Goal: Task Accomplishment & Management: Complete application form

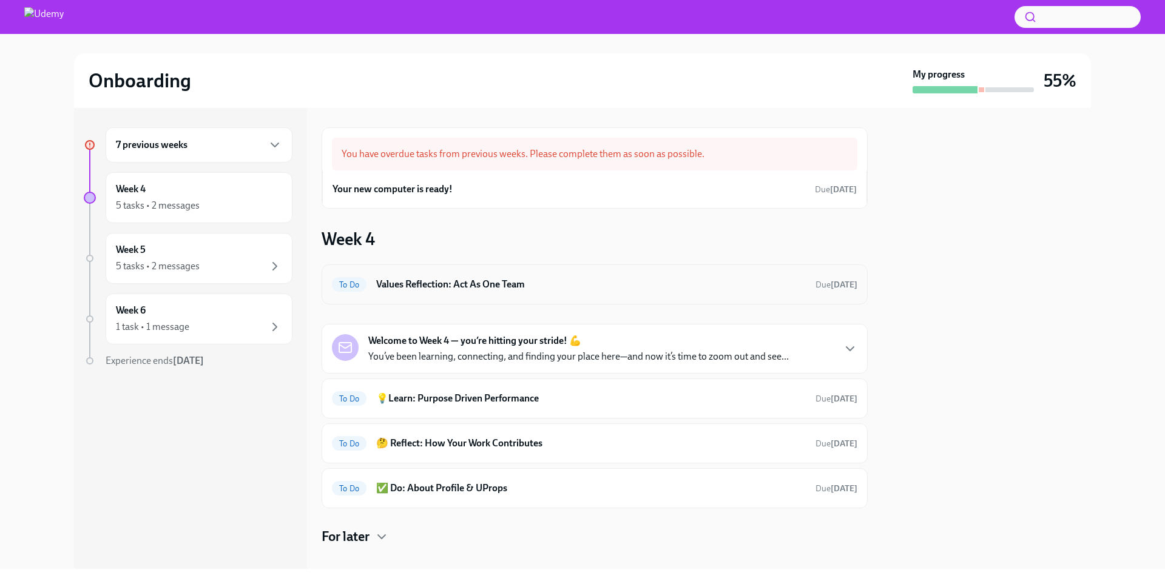
scroll to position [16, 0]
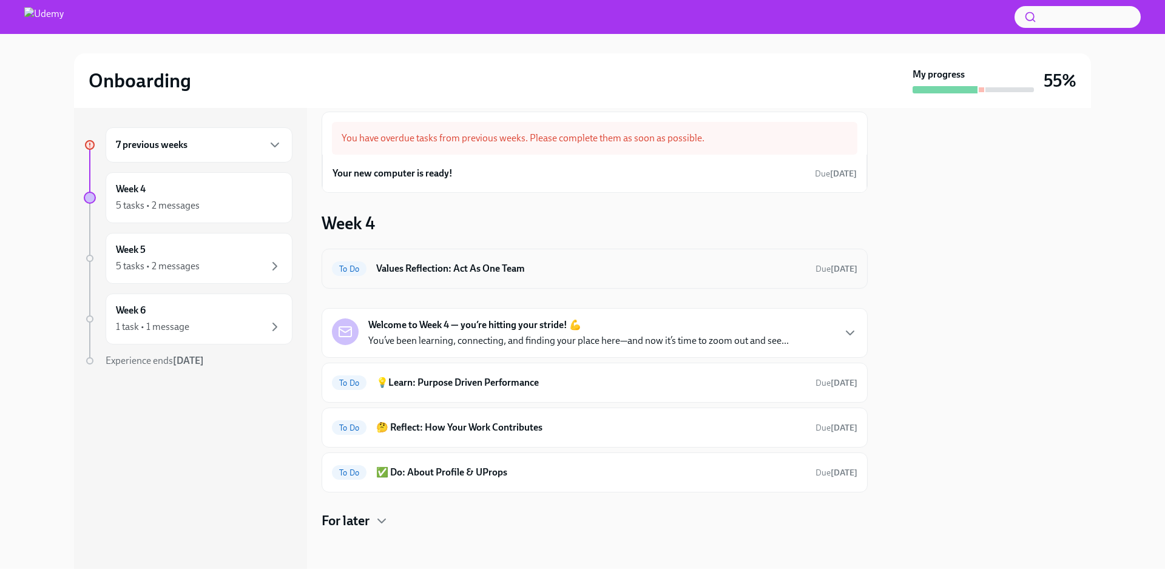
click at [633, 268] on h6 "Values Reflection: Act As One Team" at bounding box center [590, 268] width 429 height 13
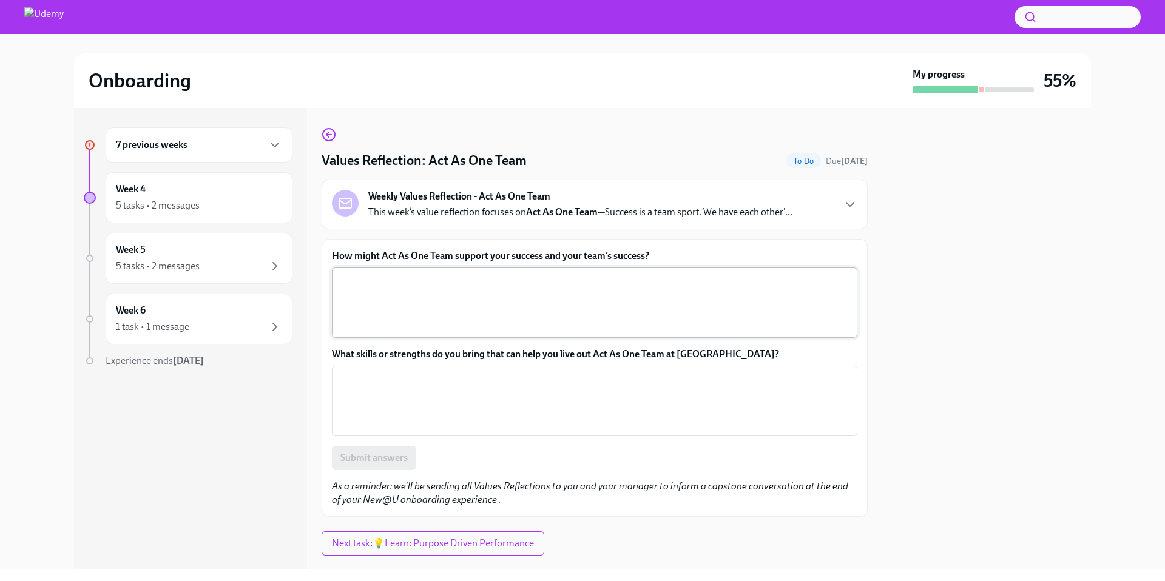
click at [559, 300] on textarea "How might Act As One Team support your success and your team’s success?" at bounding box center [594, 303] width 511 height 58
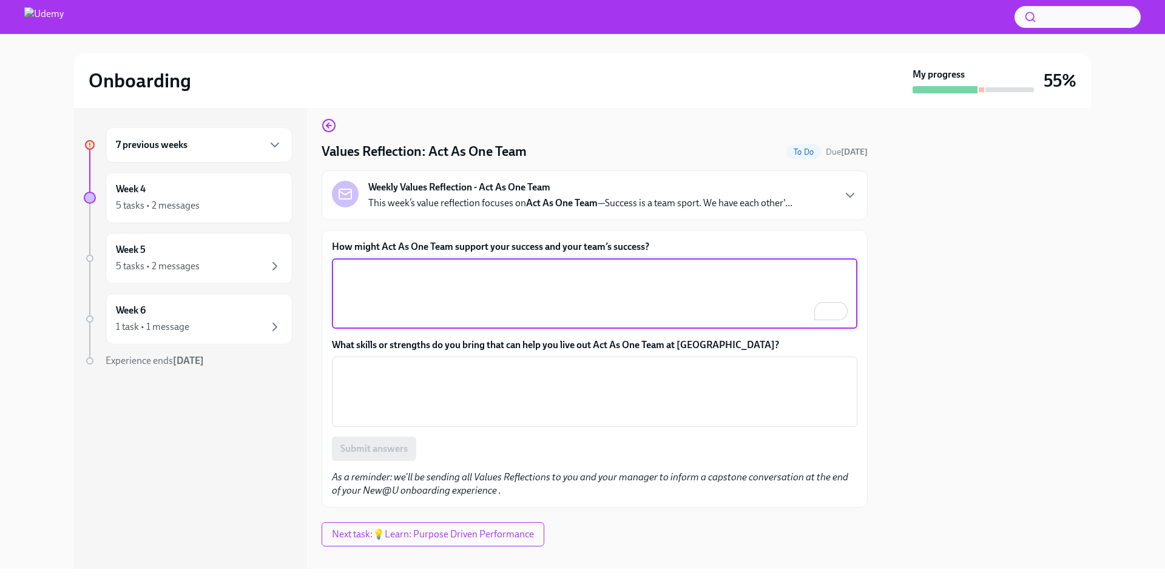
scroll to position [9, 0]
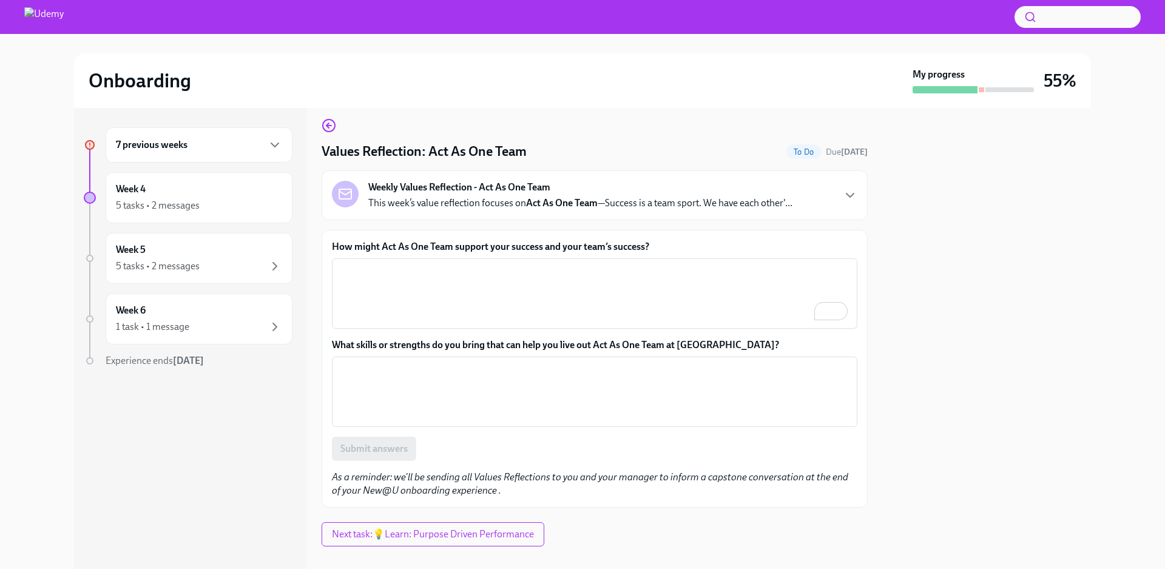
click at [479, 243] on label "How might Act As One Team support your success and your team’s success?" at bounding box center [594, 246] width 525 height 13
click at [479, 264] on textarea "How might Act As One Team support your success and your team’s success?" at bounding box center [594, 293] width 511 height 58
click at [479, 243] on label "How might Act As One Team support your success and your team’s success?" at bounding box center [594, 246] width 525 height 13
click at [479, 264] on textarea "How might Act As One Team support your success and your team’s success?" at bounding box center [594, 293] width 511 height 58
click at [479, 243] on label "How might Act As One Team support your success and your team’s success?" at bounding box center [594, 246] width 525 height 13
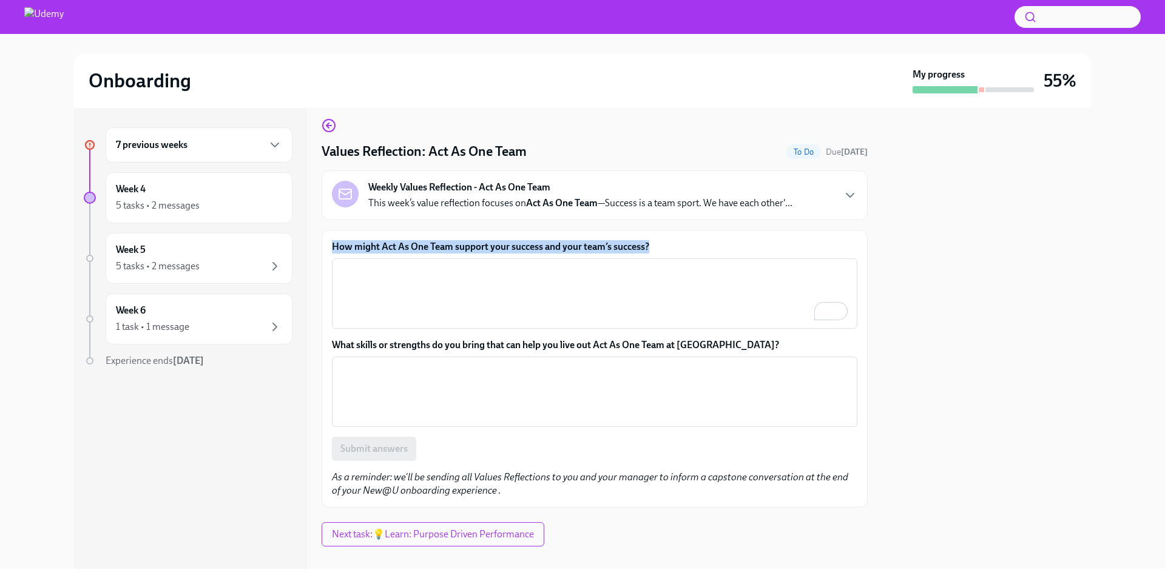
click at [479, 264] on textarea "How might Act As One Team support your success and your team’s success?" at bounding box center [594, 293] width 511 height 58
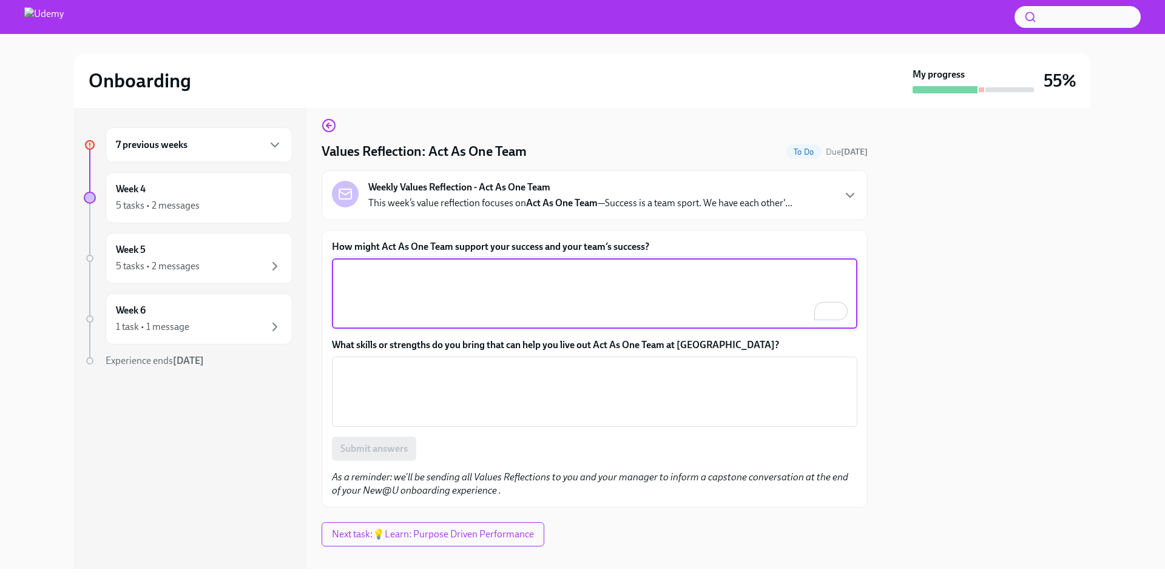
click at [528, 296] on textarea "How might Act As One Team support your success and your team’s success?" at bounding box center [594, 293] width 511 height 58
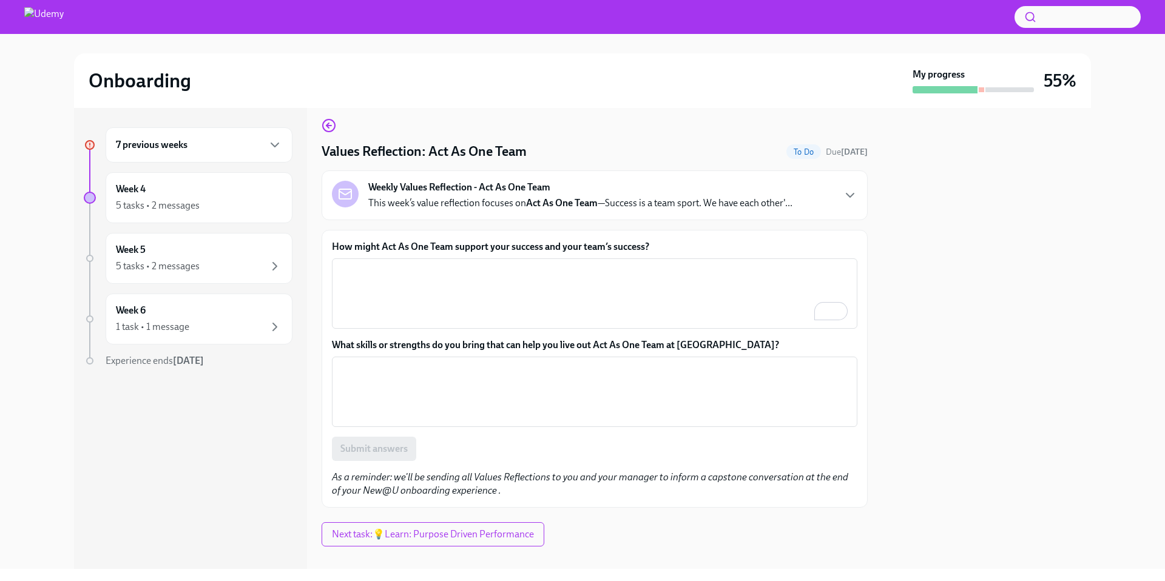
click at [512, 241] on label "How might Act As One Team support your success and your team’s success?" at bounding box center [594, 246] width 525 height 13
click at [512, 264] on textarea "How might Act As One Team support your success and your team’s success?" at bounding box center [594, 293] width 511 height 58
click at [512, 241] on label "How might Act As One Team support your success and your team’s success?" at bounding box center [594, 246] width 525 height 13
click at [512, 264] on textarea "How might Act As One Team support your success and your team’s success?" at bounding box center [594, 293] width 511 height 58
click at [512, 241] on label "How might Act As One Team support your success and your team’s success?" at bounding box center [594, 246] width 525 height 13
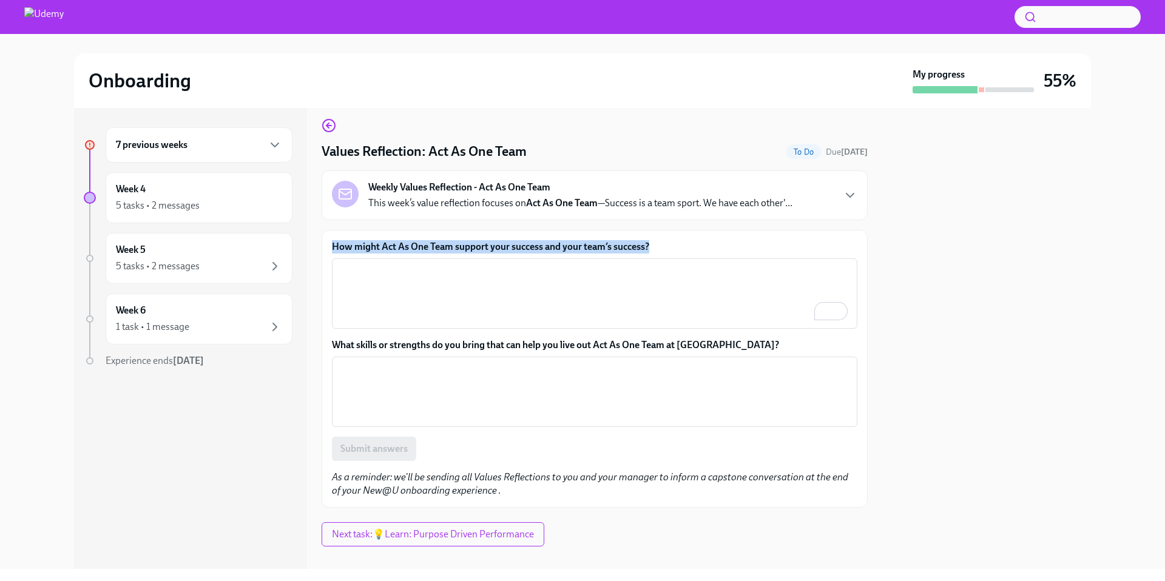
click at [512, 264] on textarea "How might Act As One Team support your success and your team’s success?" at bounding box center [594, 293] width 511 height 58
click at [427, 237] on div "How might Act As One Team support your success and your team’s success? x ​ Wha…" at bounding box center [594, 369] width 546 height 278
click at [426, 243] on label "How might Act As One Team support your success and your team’s success?" at bounding box center [594, 246] width 525 height 13
click at [426, 264] on textarea "How might Act As One Team support your success and your team’s success?" at bounding box center [594, 293] width 511 height 58
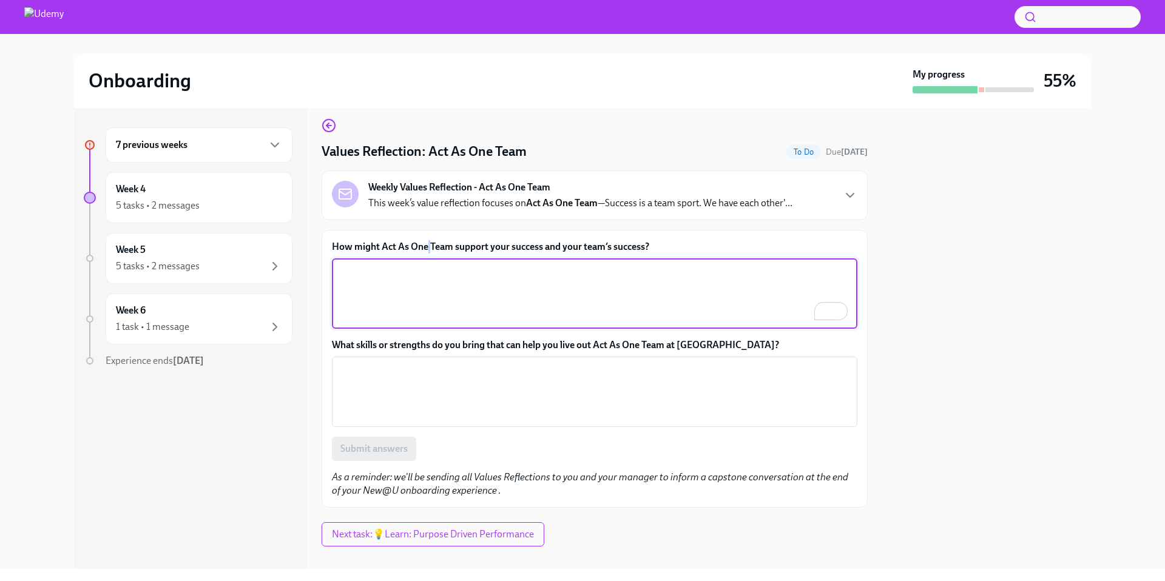
click at [426, 243] on label "How might Act As One Team support your success and your team’s success?" at bounding box center [594, 246] width 525 height 13
click at [426, 264] on textarea "How might Act As One Team support your success and your team’s success?" at bounding box center [594, 293] width 511 height 58
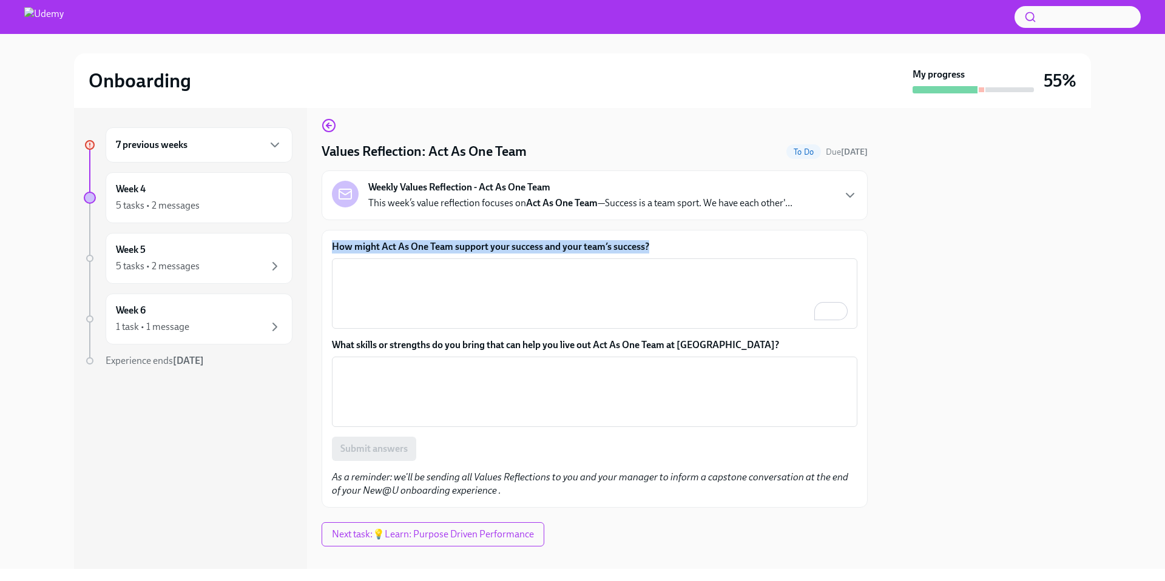
click at [426, 243] on label "How might Act As One Team support your success and your team’s success?" at bounding box center [594, 246] width 525 height 13
click at [426, 264] on textarea "How might Act As One Team support your success and your team’s success?" at bounding box center [594, 293] width 511 height 58
copy label "How might Act As One Team support your success and your team’s success?"
click at [400, 274] on textarea "How might Act As One Team support your success and your team’s success?" at bounding box center [594, 293] width 511 height 58
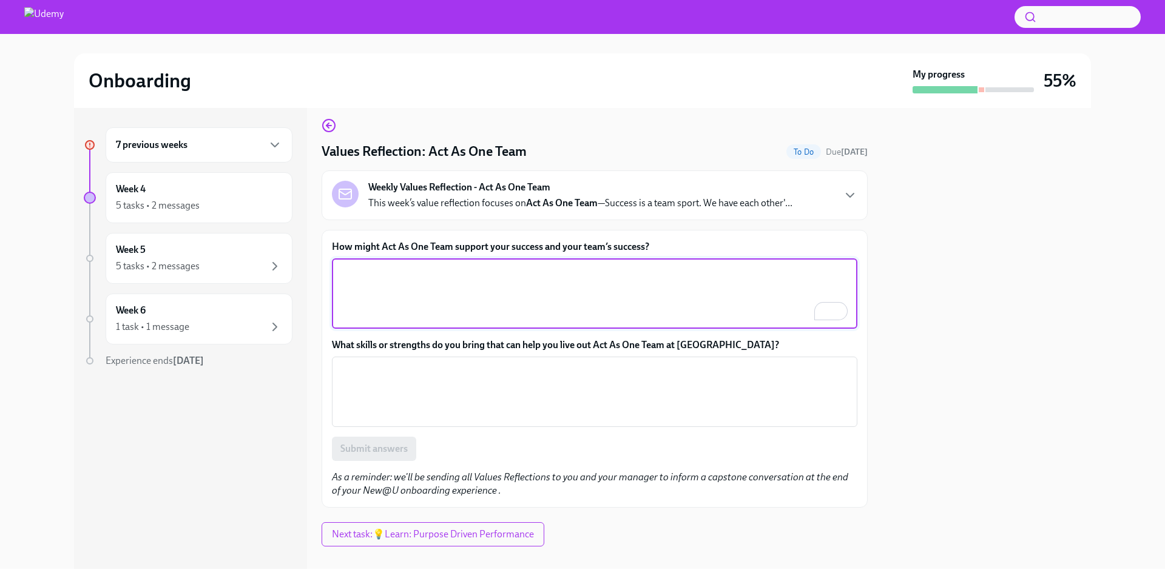
paste textarea "Acting as one team across different countries means prioritizing clear communic…"
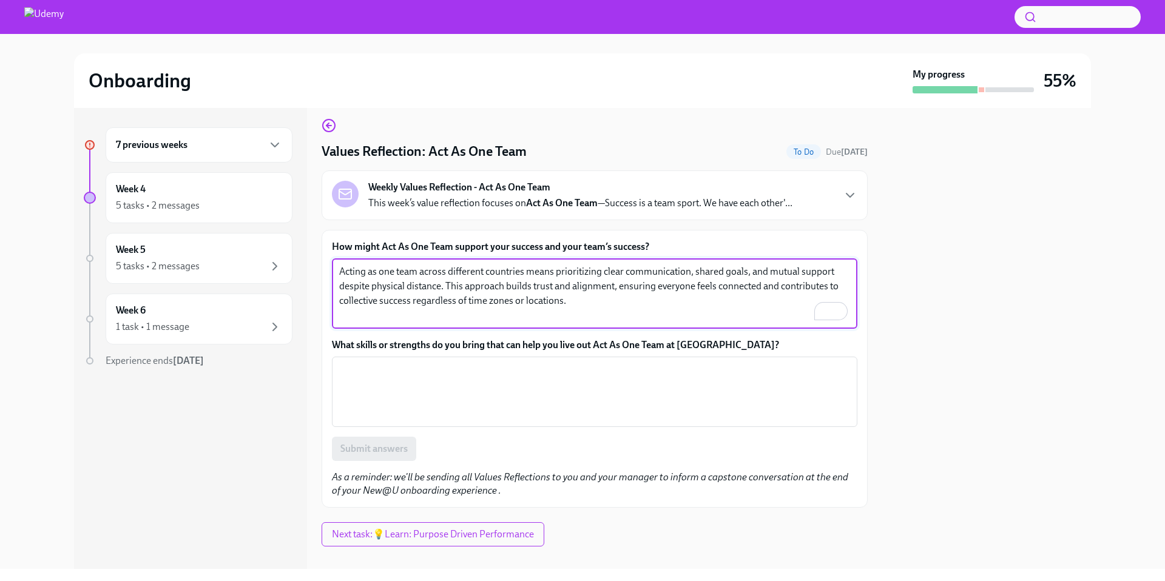
type textarea "Acting as one team across different countries means prioritizing clear communic…"
click at [408, 343] on label "What skills or strengths do you bring that can help you live out Act As One Tea…" at bounding box center [594, 344] width 525 height 13
click at [408, 363] on textarea "What skills or strengths do you bring that can help you live out Act As One Tea…" at bounding box center [594, 392] width 511 height 58
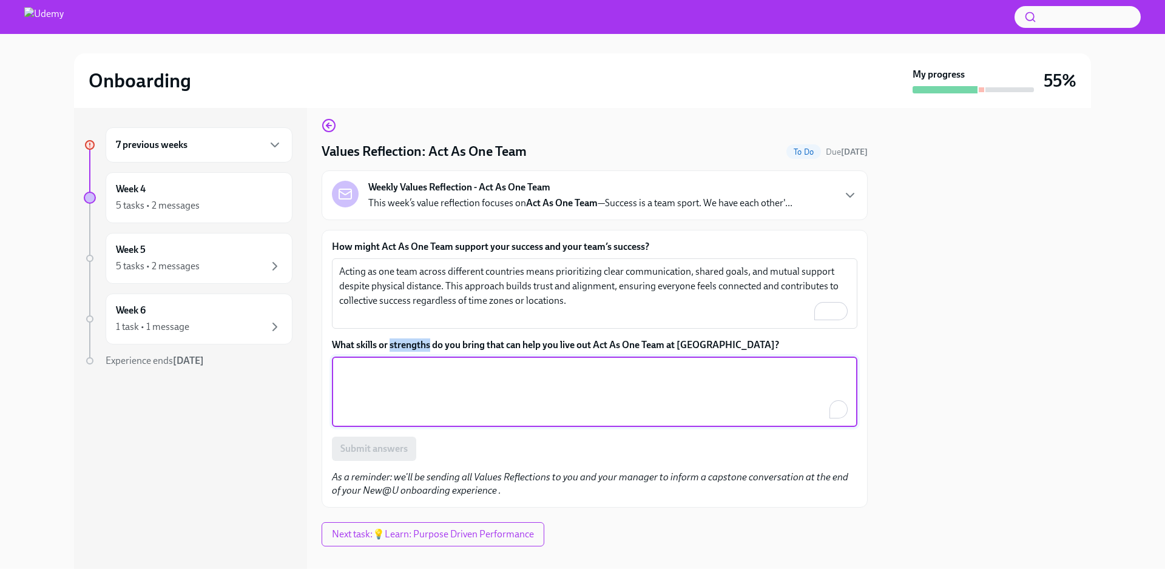
click at [408, 343] on label "What skills or strengths do you bring that can help you live out Act As One Tea…" at bounding box center [594, 344] width 525 height 13
click at [408, 363] on textarea "What skills or strengths do you bring that can help you live out Act As One Tea…" at bounding box center [594, 392] width 511 height 58
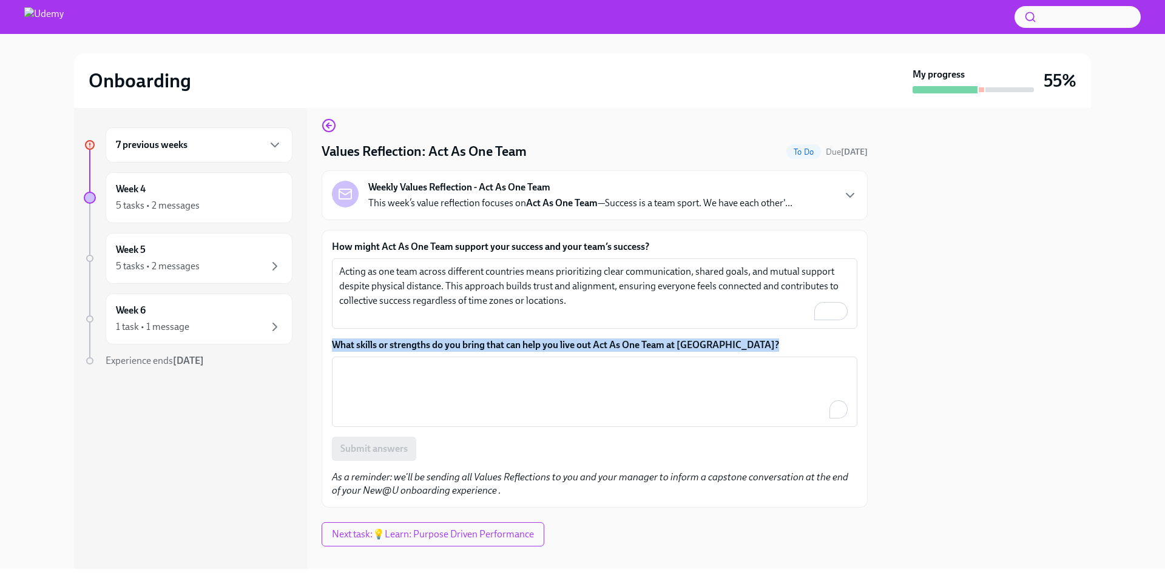
click at [408, 343] on label "What skills or strengths do you bring that can help you live out Act As One Tea…" at bounding box center [594, 344] width 525 height 13
click at [408, 363] on textarea "What skills or strengths do you bring that can help you live out Act As One Tea…" at bounding box center [594, 392] width 511 height 58
copy label "What skills or strengths do you bring that can help you live out Act As One Tea…"
click at [399, 384] on textarea "What skills or strengths do you bring that can help you live out Act As One Tea…" at bounding box center [594, 392] width 511 height 58
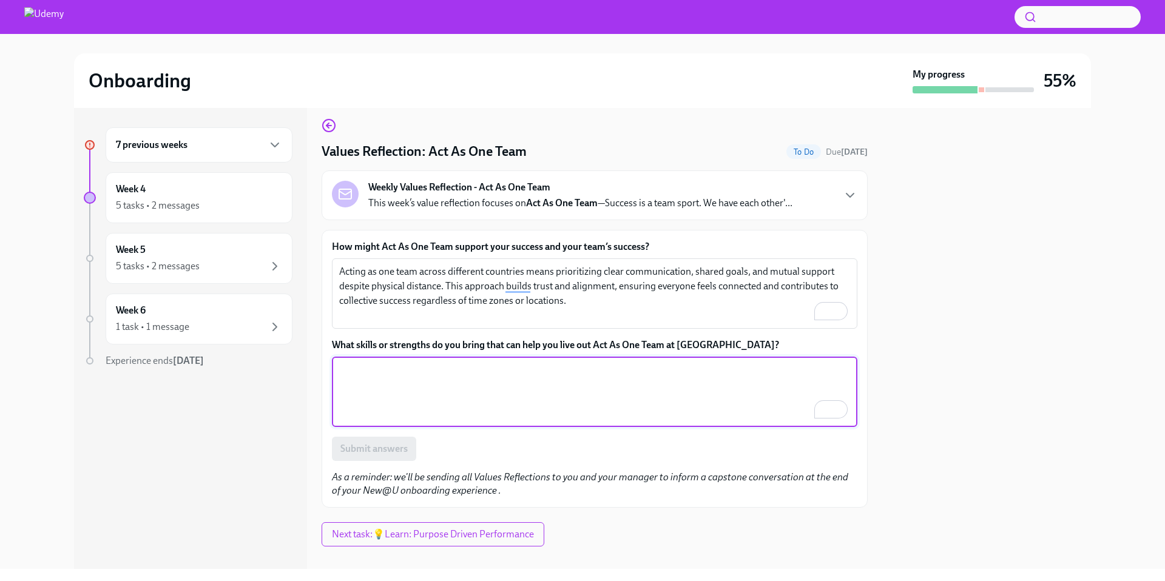
paste textarea "I'll bring excellent communication skills and cultural adaptability, which allo…"
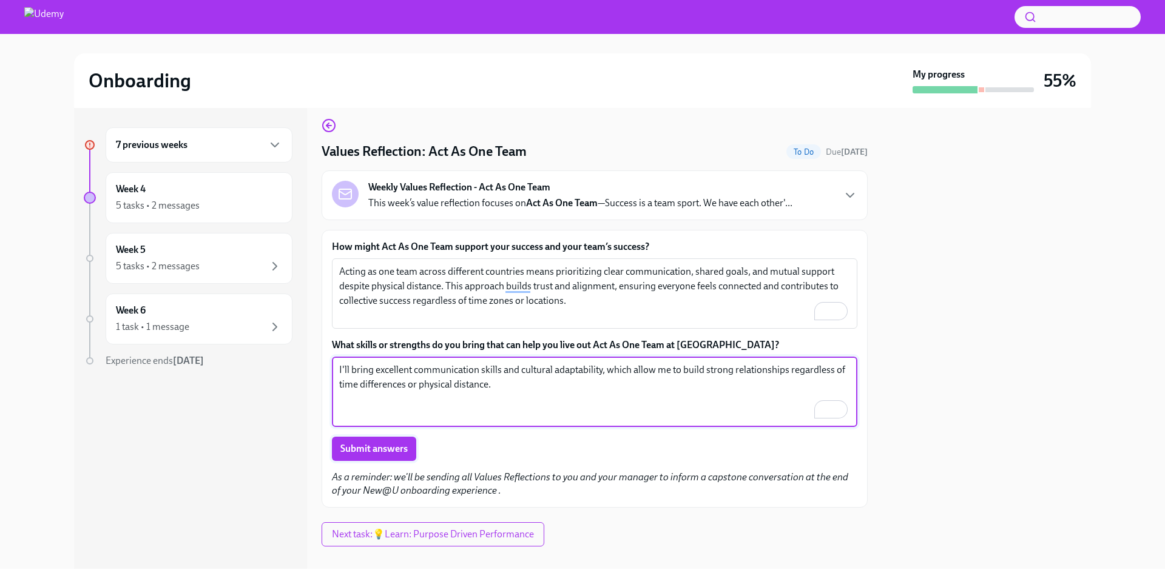
type textarea "I'll bring excellent communication skills and cultural adaptability, which allo…"
click at [390, 452] on span "Submit answers" at bounding box center [373, 449] width 67 height 12
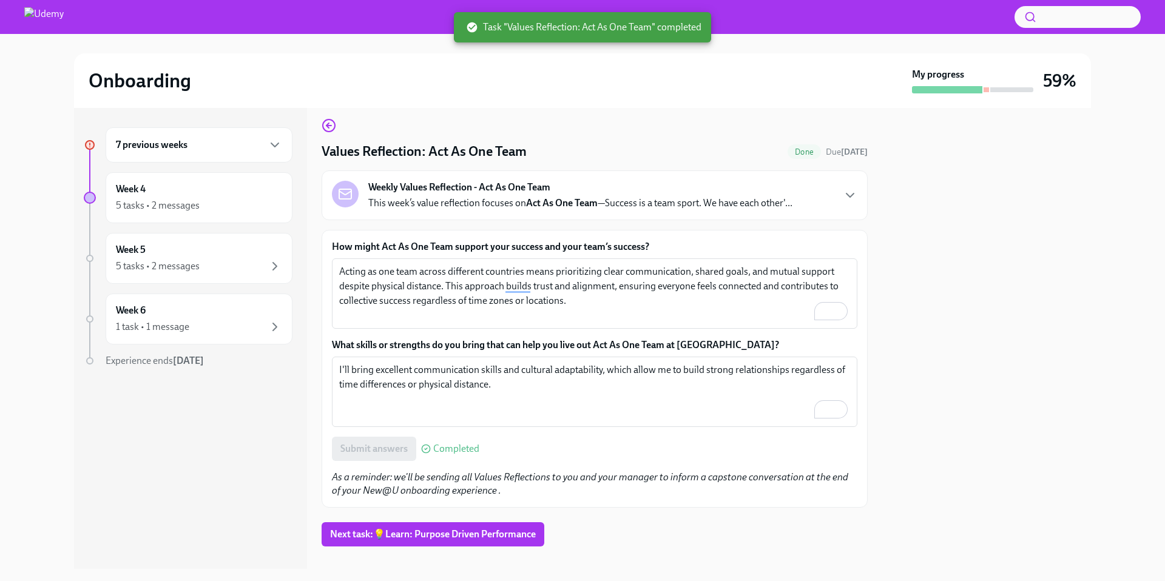
scroll to position [25, 0]
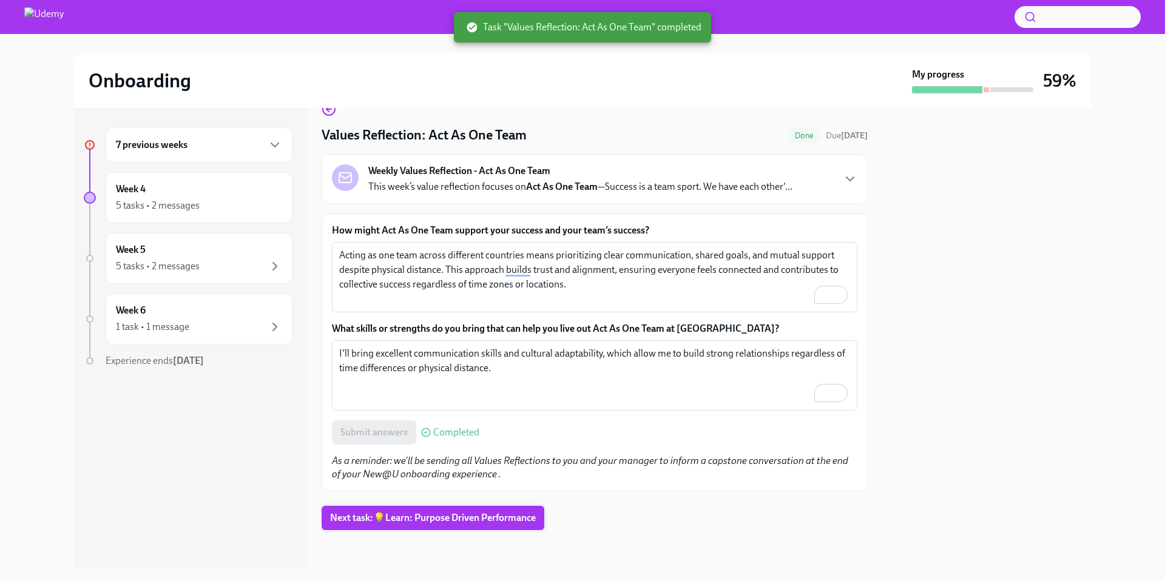
click at [508, 520] on span "Next task : 💡Learn: Purpose Driven Performance" at bounding box center [433, 518] width 206 height 12
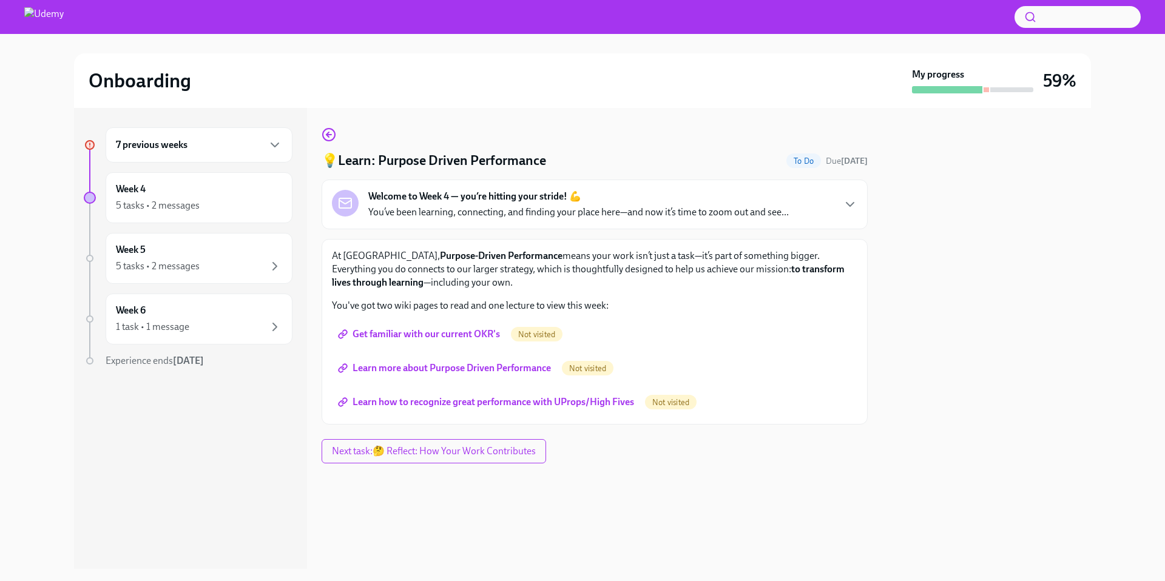
click at [476, 335] on span "Get familiar with our current OKR's" at bounding box center [420, 334] width 160 height 12
click at [460, 363] on span "Learn more about Purpose Driven Performance" at bounding box center [445, 368] width 210 height 12
click at [497, 394] on link "Learn how to recognize great performance with UProps/High Fives" at bounding box center [487, 402] width 311 height 24
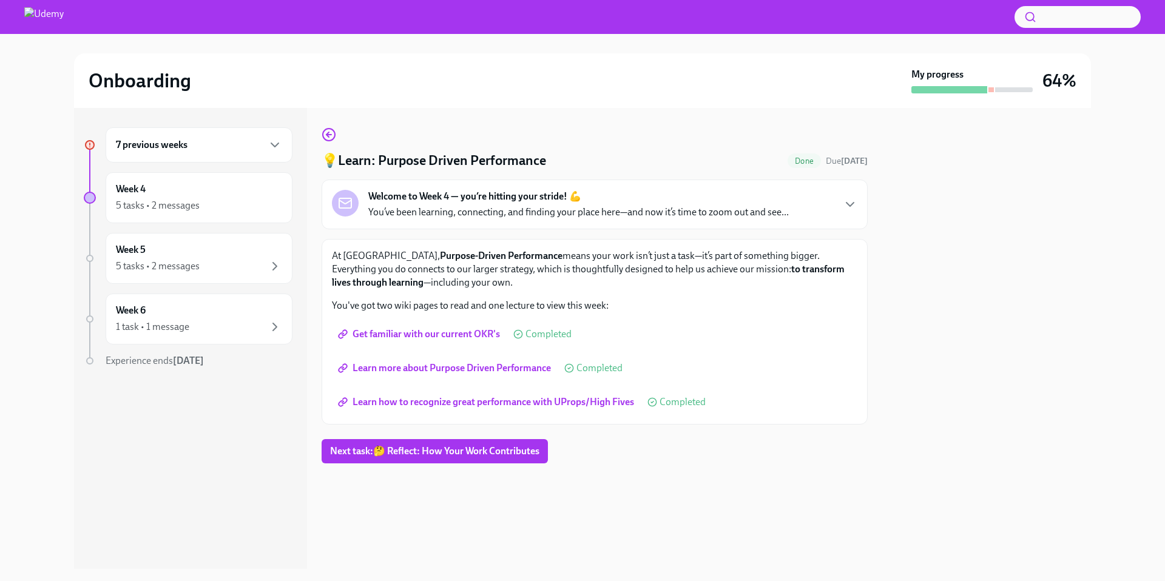
click at [750, 476] on div at bounding box center [594, 482] width 546 height 39
click at [406, 455] on span "Next task : 🤔 Reflect: How Your Work Contributes" at bounding box center [434, 451] width 209 height 12
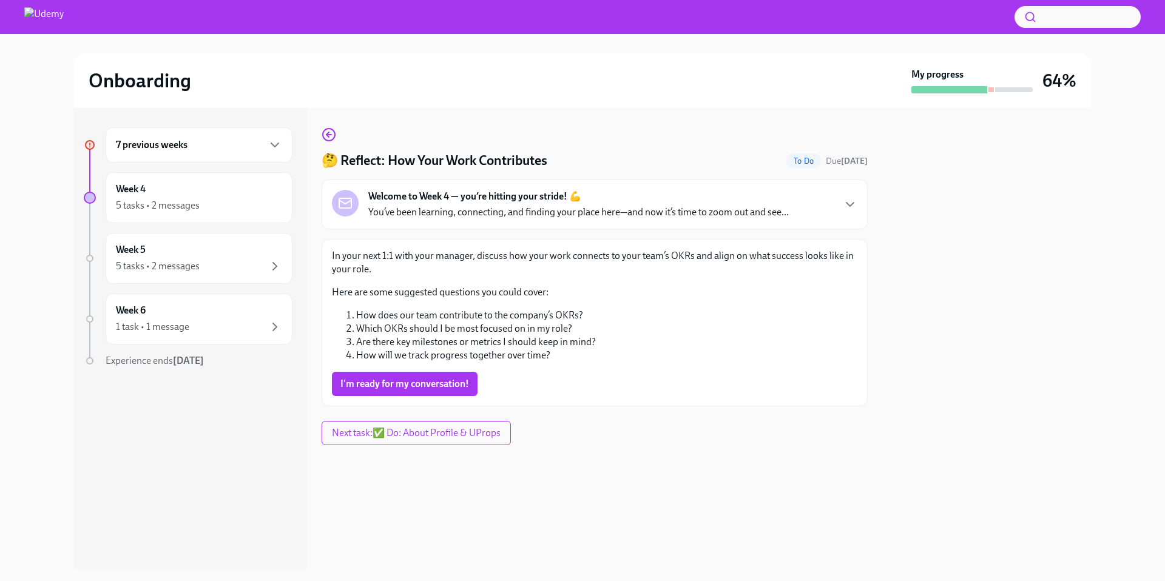
click at [496, 488] on div "🤔 Reflect: How Your Work Contributes To Do Due [DATE] Welcome to Week 4 — you’r…" at bounding box center [594, 338] width 546 height 461
click at [446, 384] on span "I'm ready for my conversation!" at bounding box center [404, 384] width 129 height 12
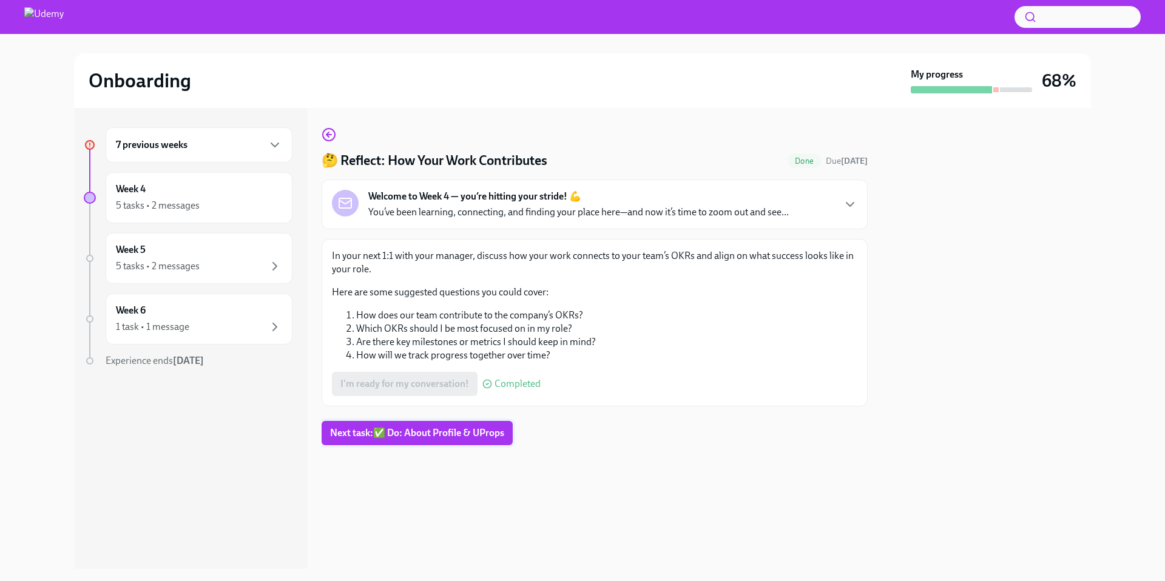
click at [479, 437] on span "Next task : ✅ Do: About Profile & UProps" at bounding box center [417, 433] width 174 height 12
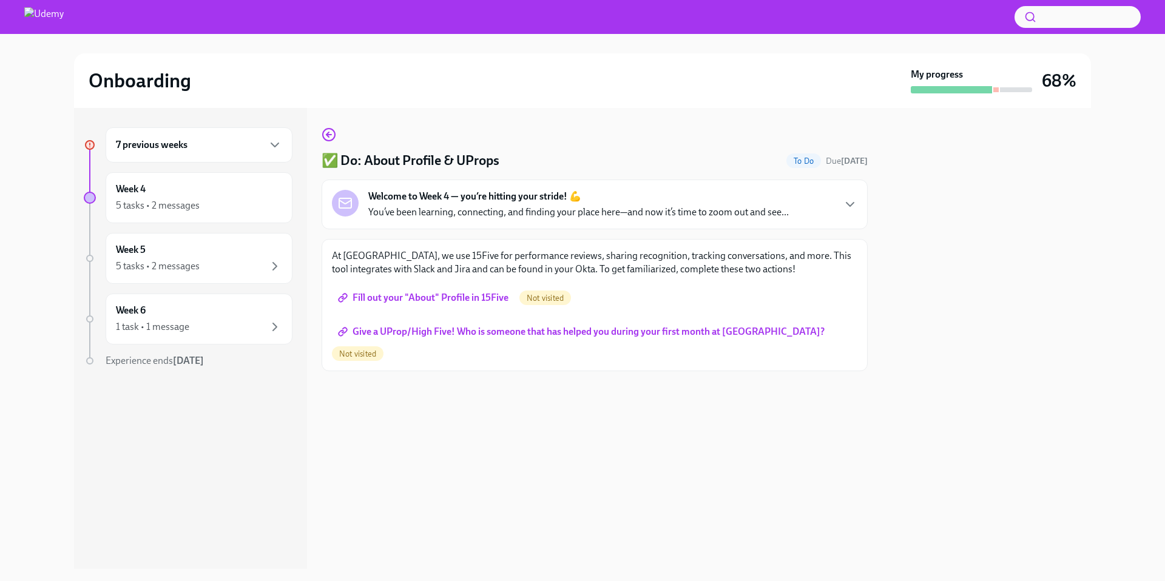
click at [469, 299] on span "Fill out your "About" Profile in 15Five" at bounding box center [424, 298] width 168 height 12
click at [524, 329] on span "Give a UProp/High Five! Who is someone that has helped you during your first mo…" at bounding box center [582, 332] width 484 height 12
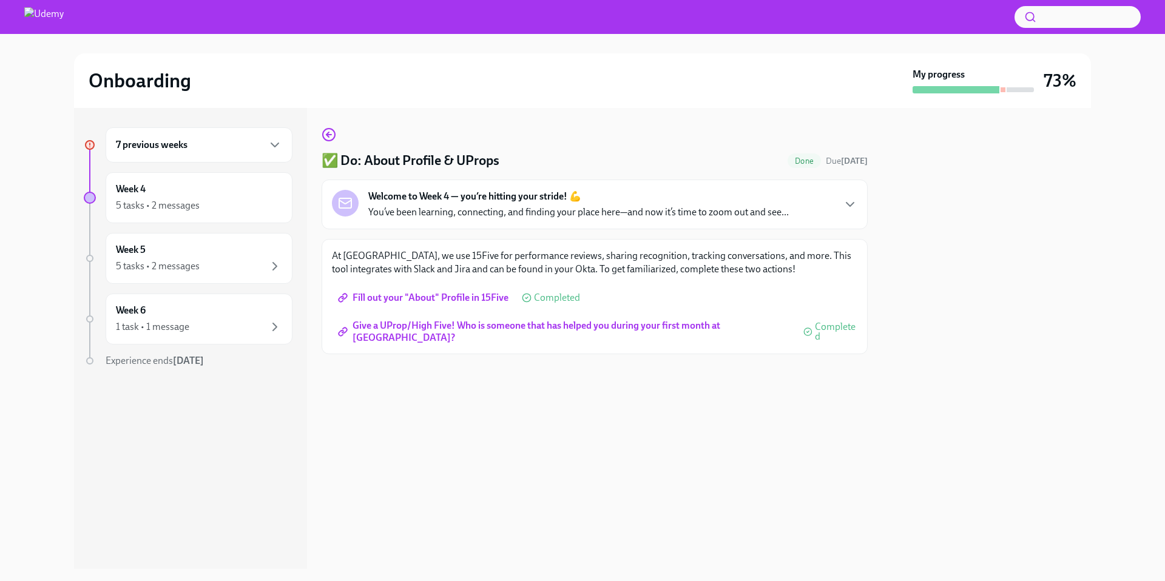
click at [957, 327] on div at bounding box center [986, 338] width 209 height 461
click at [247, 254] on div "Week 5 5 tasks • 2 messages" at bounding box center [199, 258] width 166 height 30
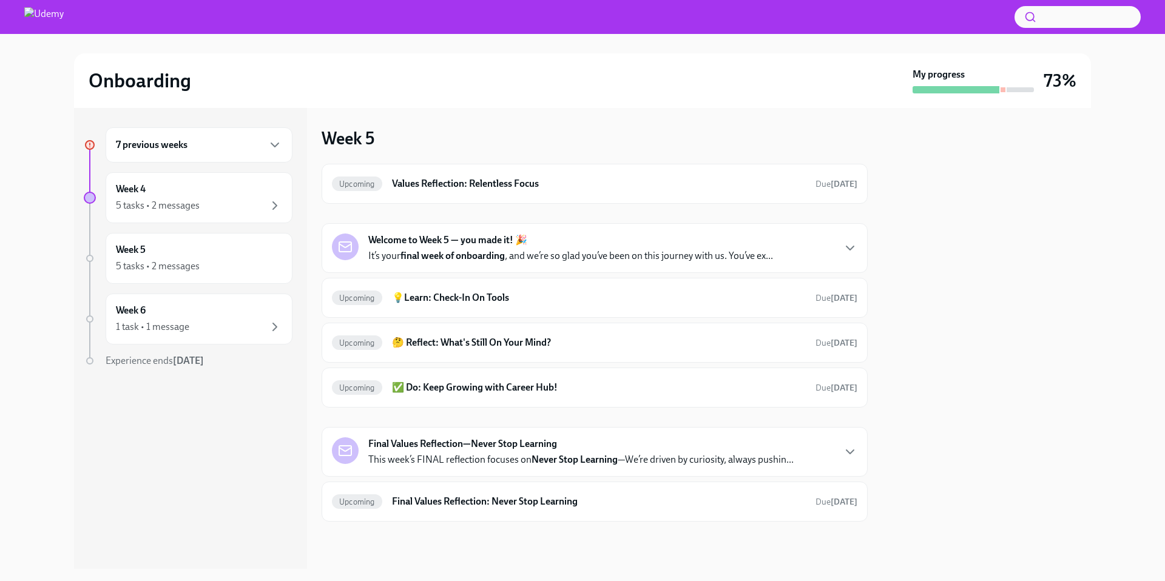
click at [966, 297] on div at bounding box center [986, 338] width 209 height 461
click at [965, 297] on div at bounding box center [986, 338] width 209 height 461
